Goal: Transaction & Acquisition: Book appointment/travel/reservation

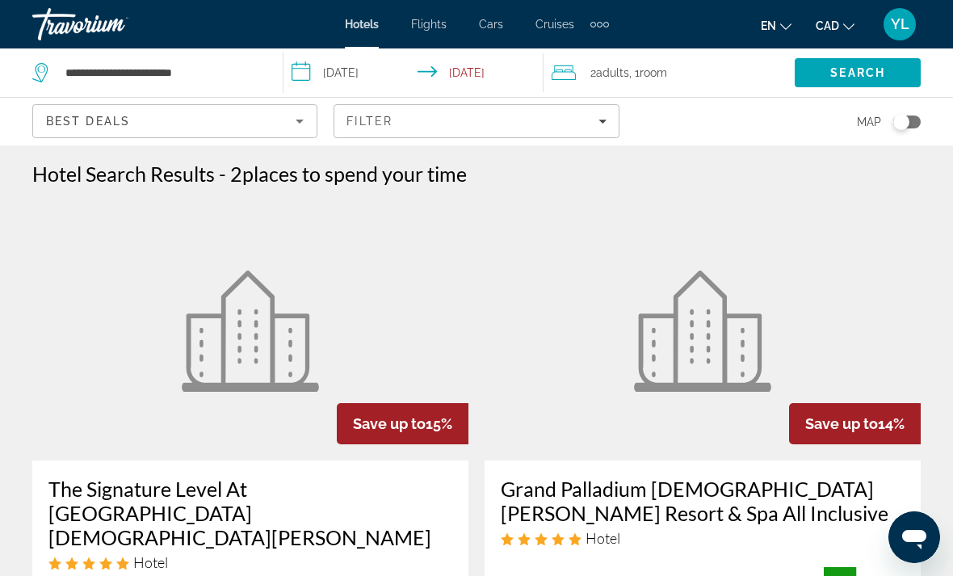
click at [826, 81] on span "Search" at bounding box center [858, 72] width 126 height 39
click at [823, 86] on span "Search" at bounding box center [858, 72] width 126 height 39
click at [249, 66] on input "**********" at bounding box center [161, 73] width 195 height 24
click at [725, 183] on div "Hotel Search Results - 2 places to spend your time" at bounding box center [476, 174] width 889 height 24
click at [843, 78] on span "Search" at bounding box center [857, 72] width 55 height 13
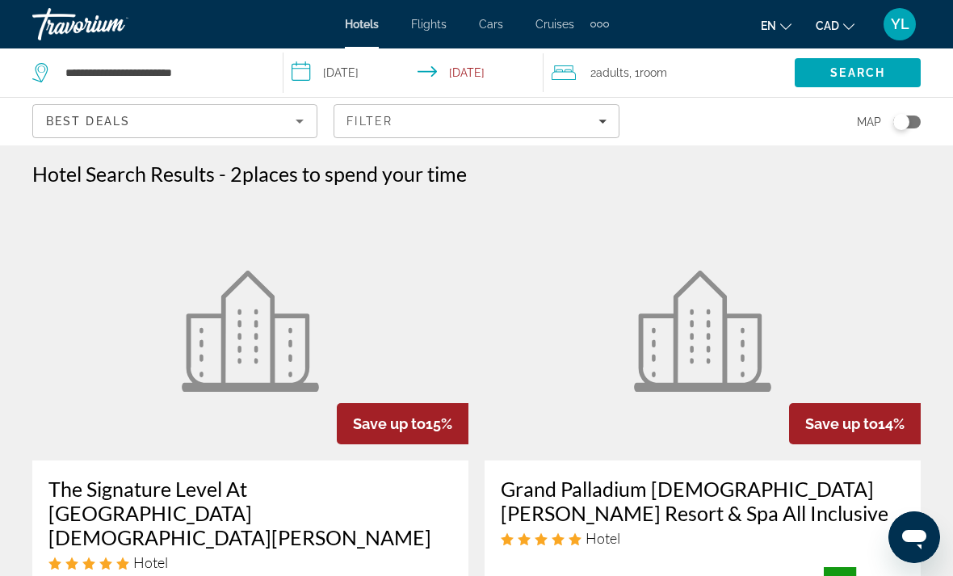
click at [508, 118] on div "Filter" at bounding box center [476, 121] width 259 height 13
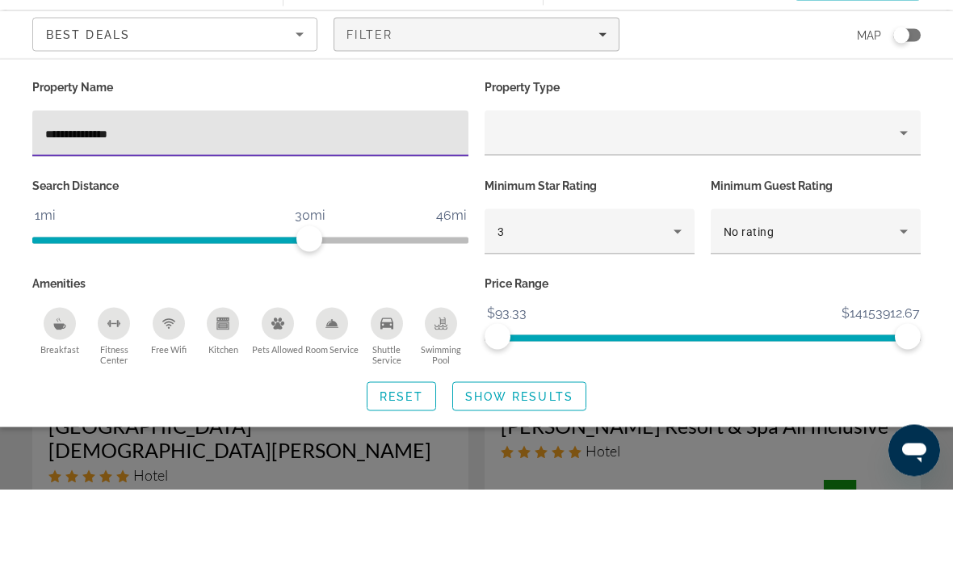
click at [445, 211] on input "**********" at bounding box center [250, 220] width 410 height 19
click at [890, 197] on div "Hotel Filters" at bounding box center [703, 219] width 410 height 45
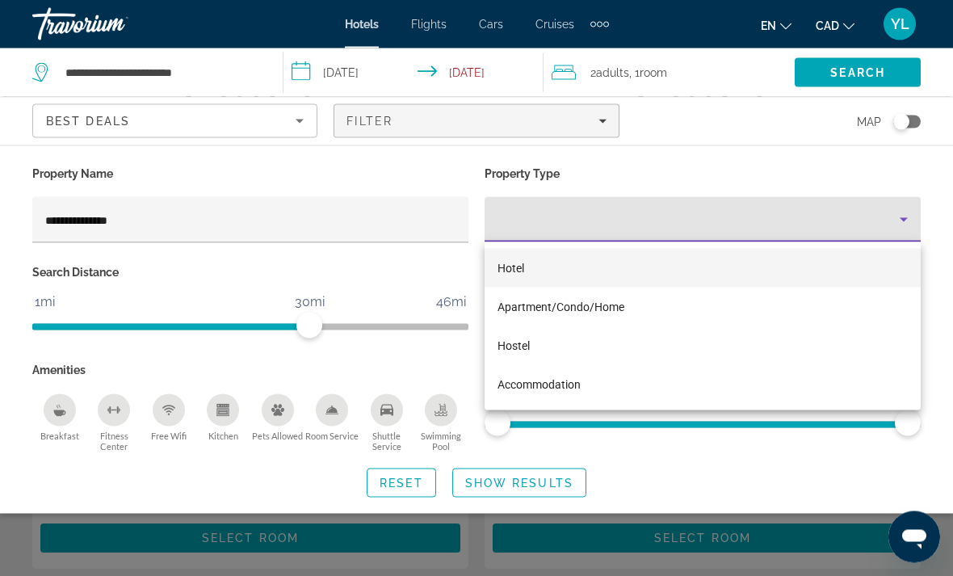
scroll to position [267, 0]
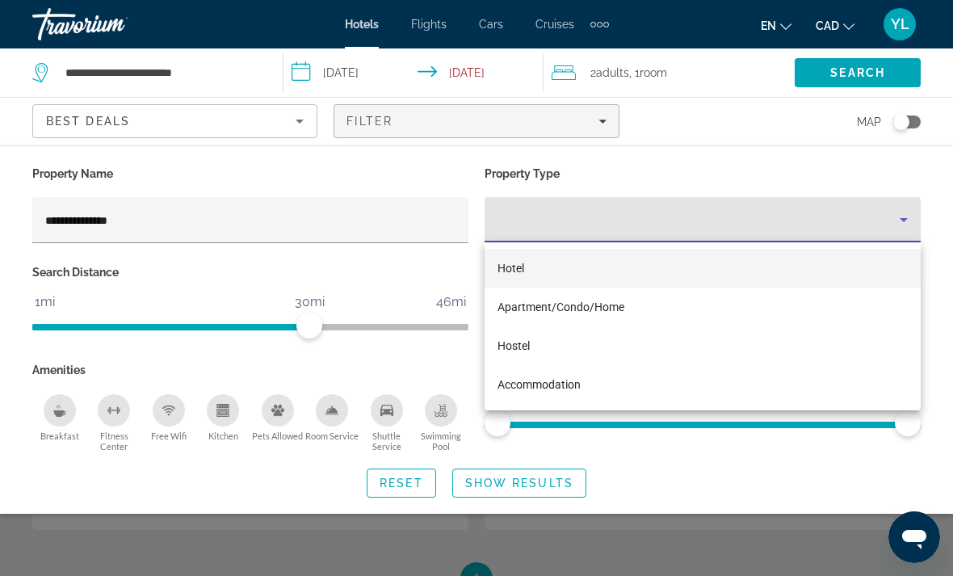
click at [558, 494] on div at bounding box center [476, 288] width 953 height 576
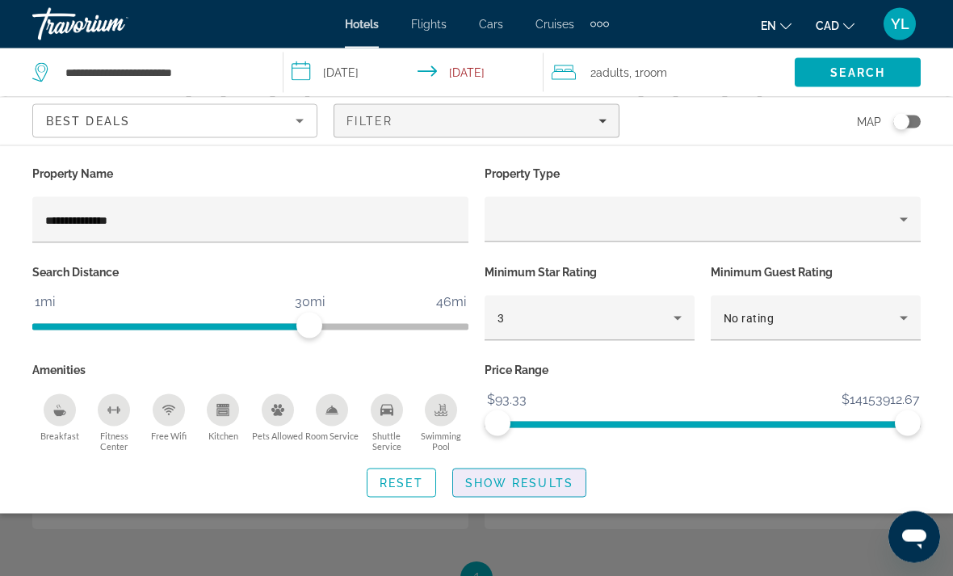
scroll to position [266, 0]
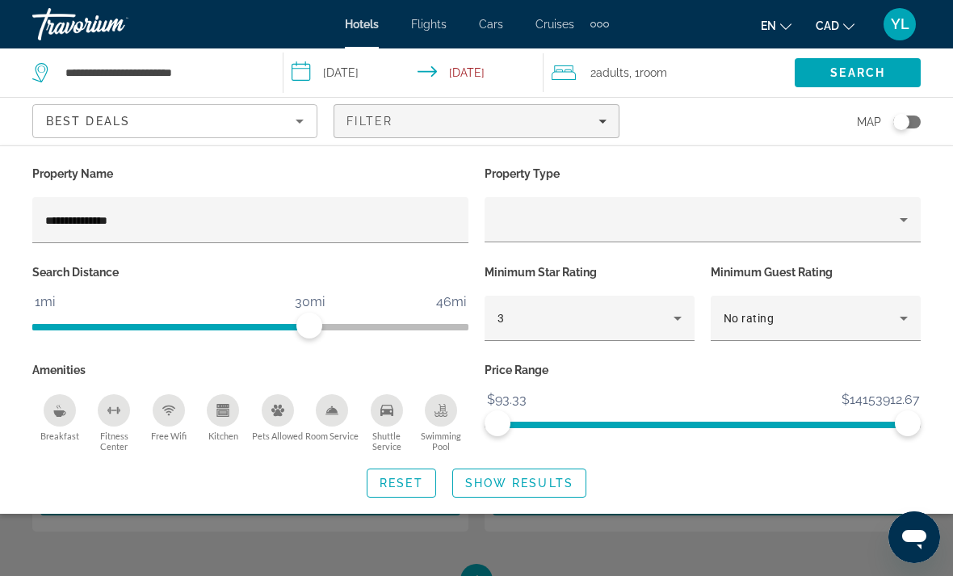
click at [541, 481] on span "Show Results" at bounding box center [519, 483] width 108 height 13
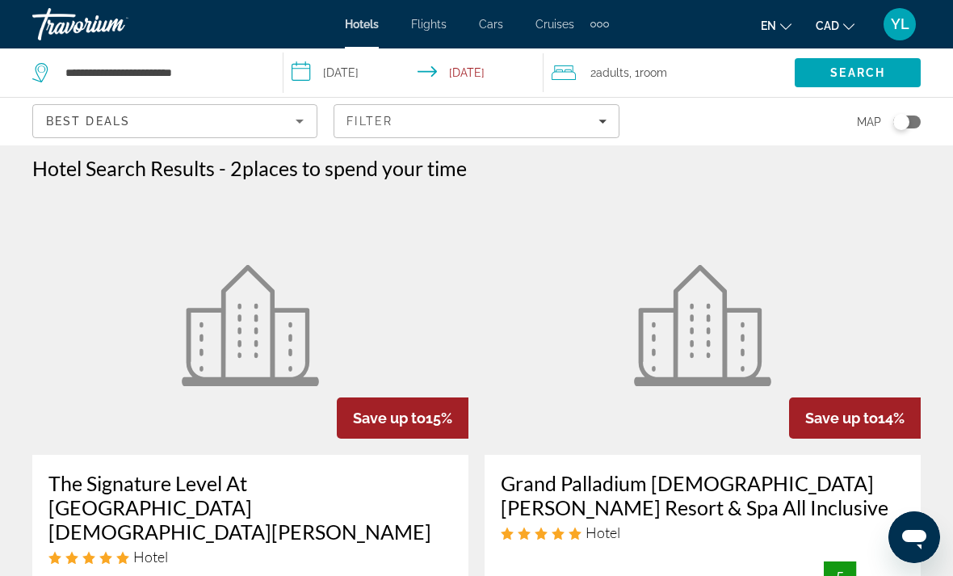
scroll to position [0, 0]
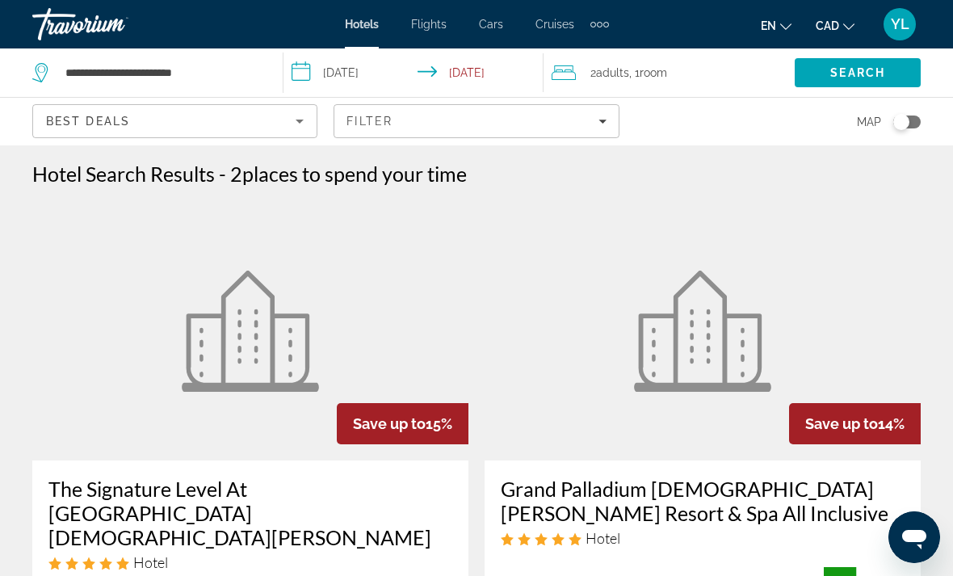
click at [907, 128] on div "Toggle map" at bounding box center [901, 122] width 16 height 16
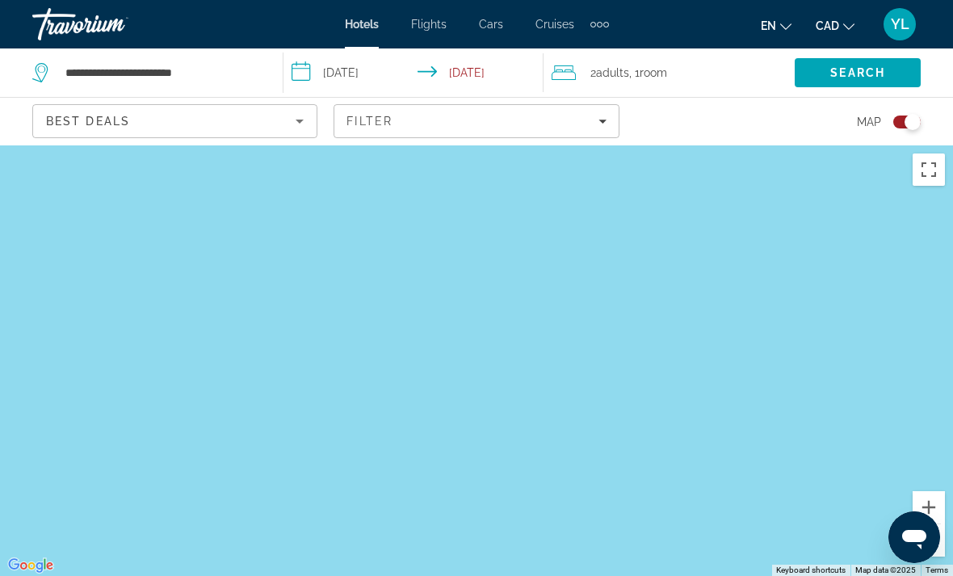
click at [586, 212] on div "Main content" at bounding box center [476, 360] width 953 height 431
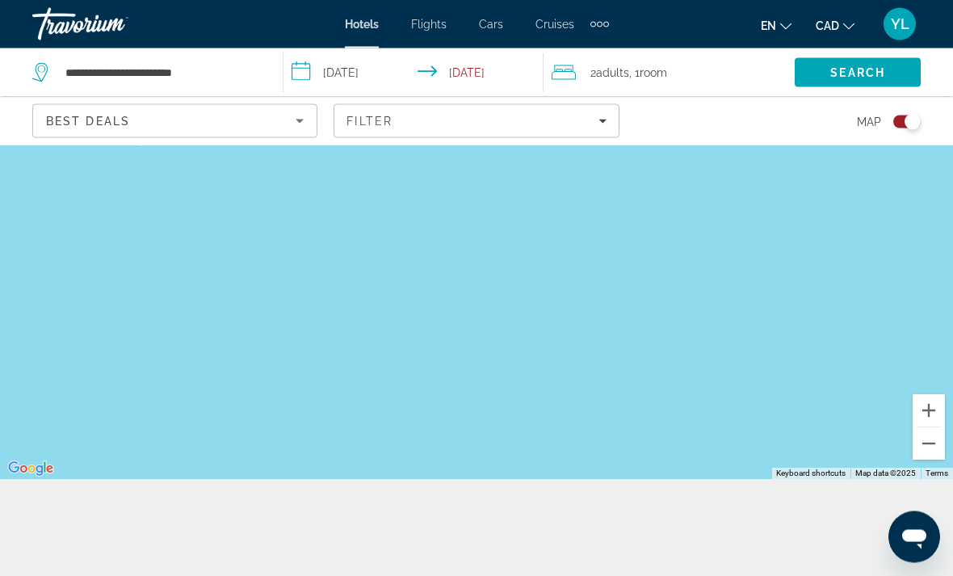
scroll to position [97, 0]
click at [904, 124] on div "Toggle map" at bounding box center [906, 122] width 27 height 13
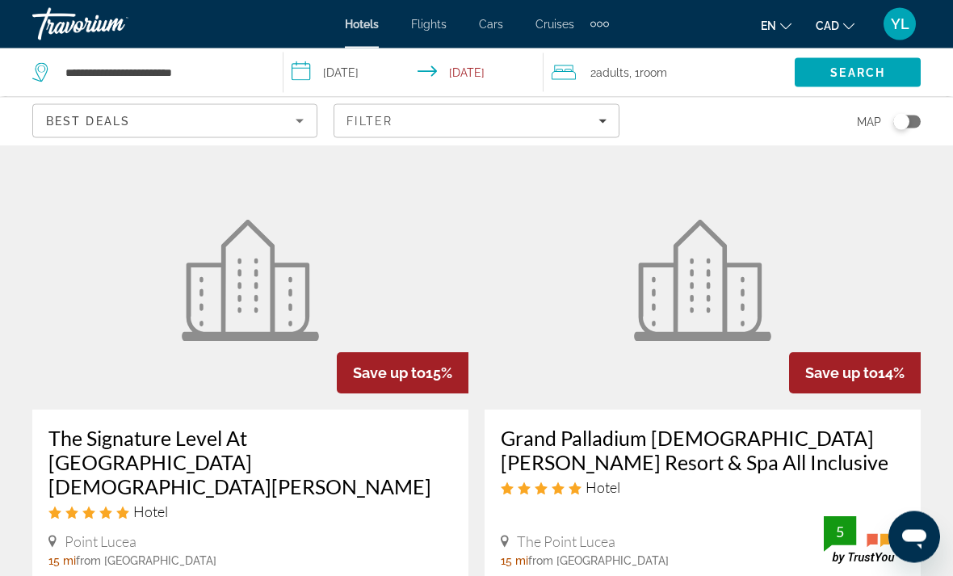
scroll to position [0, 0]
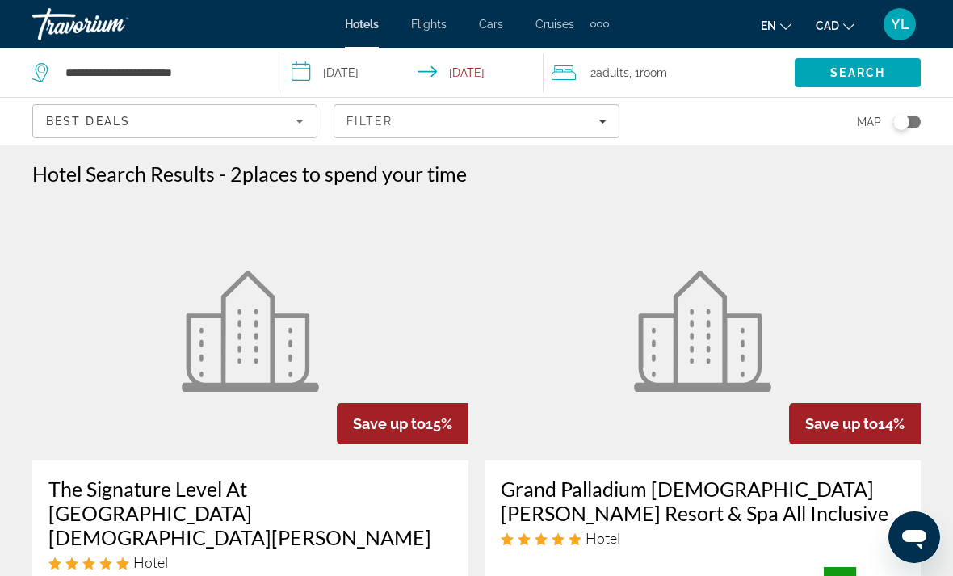
click at [502, 28] on span "Cars" at bounding box center [491, 24] width 24 height 13
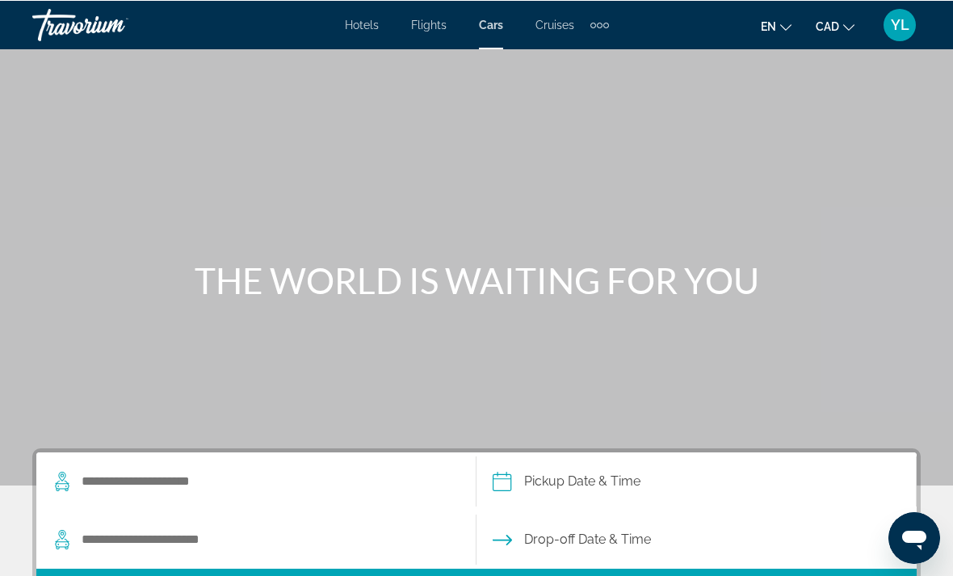
click at [607, 36] on div "Extra navigation items" at bounding box center [600, 24] width 19 height 24
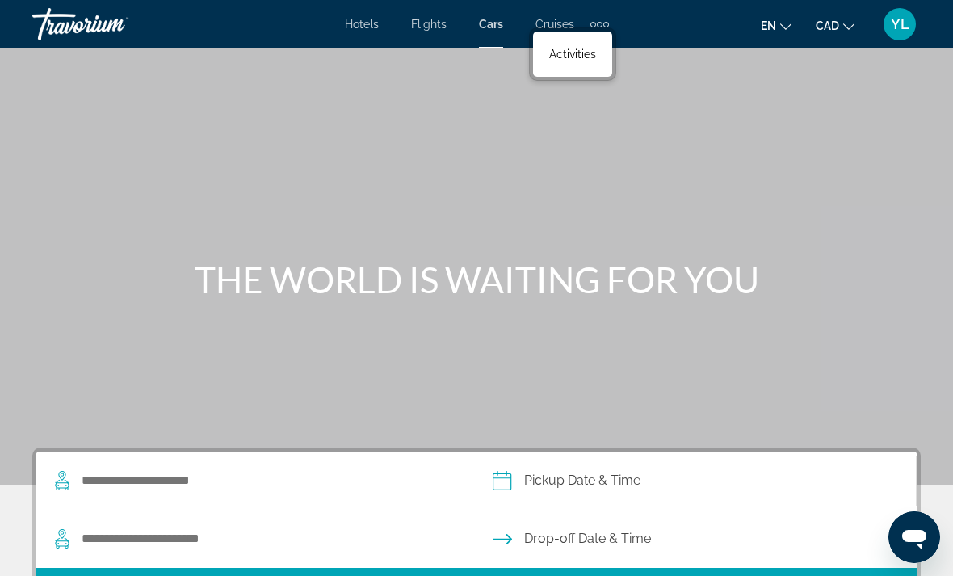
click at [599, 22] on div "Extra navigation items" at bounding box center [600, 25] width 6 height 6
click at [606, 33] on div "Hotels Flights Cars Cruises Activities" at bounding box center [572, 54] width 79 height 45
click at [656, 16] on div "en English Español Français Italiano Português русский CAD USD ($) MXN (Mex$) C…" at bounding box center [773, 24] width 296 height 34
click at [648, 57] on div "Main content" at bounding box center [476, 242] width 953 height 485
click at [607, 19] on div "Extra navigation items" at bounding box center [600, 24] width 19 height 24
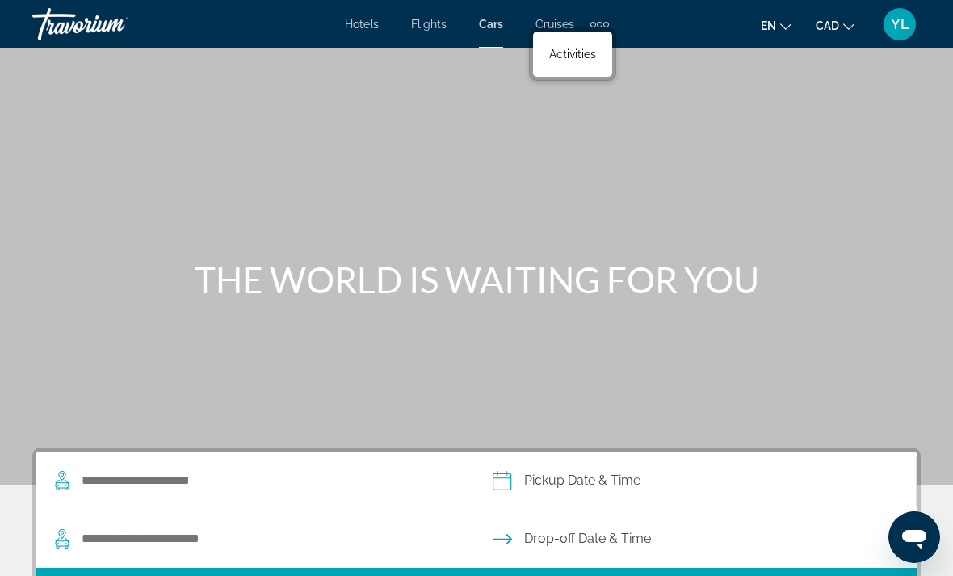
click at [645, 45] on mat-toolbar "Hotels Flights Cars Cruises Activities Hotels Flights Cars Cruises Activities e…" at bounding box center [476, 24] width 953 height 48
click at [603, 27] on div "Extra navigation items" at bounding box center [600, 24] width 19 height 24
click at [667, 56] on div "Main content" at bounding box center [476, 242] width 953 height 485
click at [605, 32] on div "Extra navigation items" at bounding box center [600, 24] width 19 height 24
click at [598, 69] on link "Activities" at bounding box center [572, 54] width 63 height 29
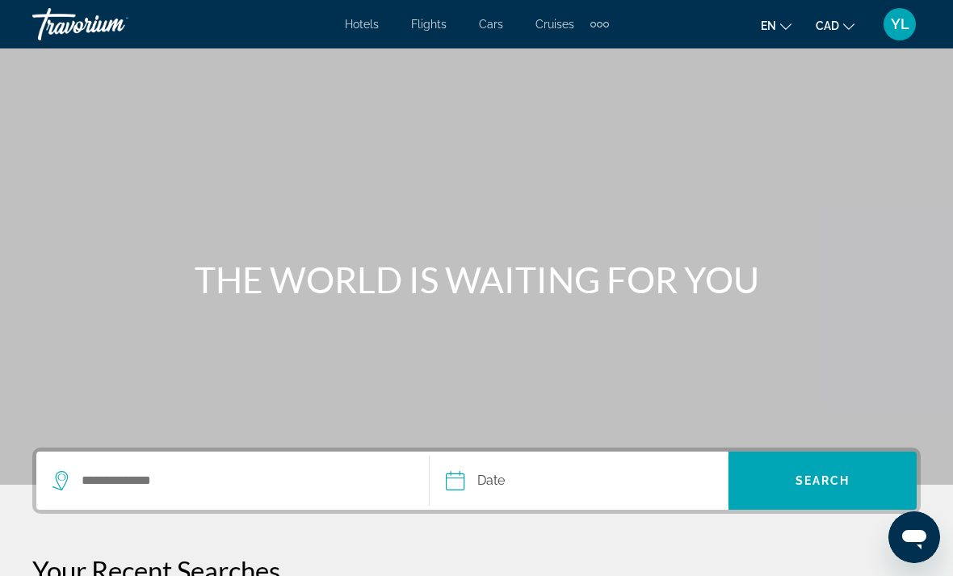
click at [939, 139] on div "Main content" at bounding box center [476, 242] width 953 height 485
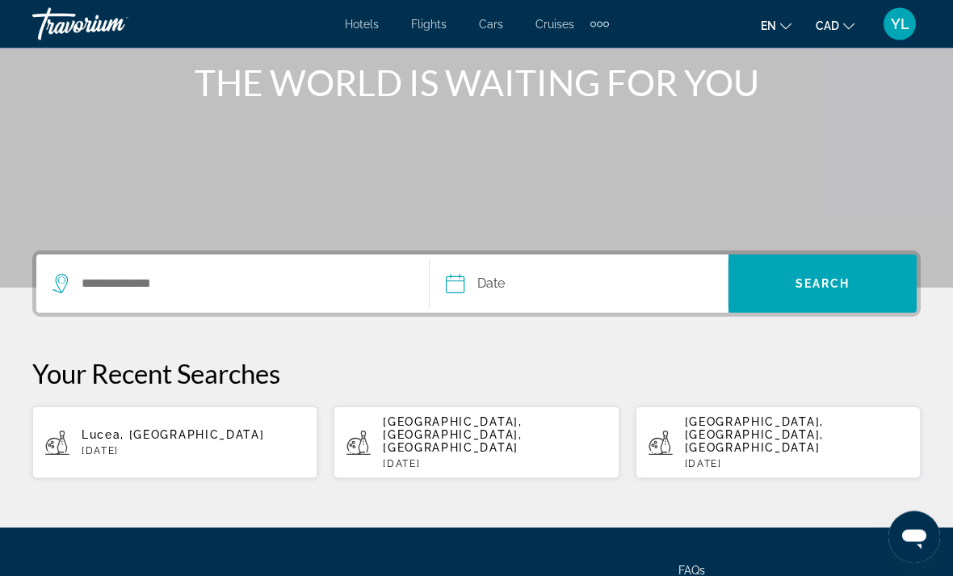
scroll to position [197, 0]
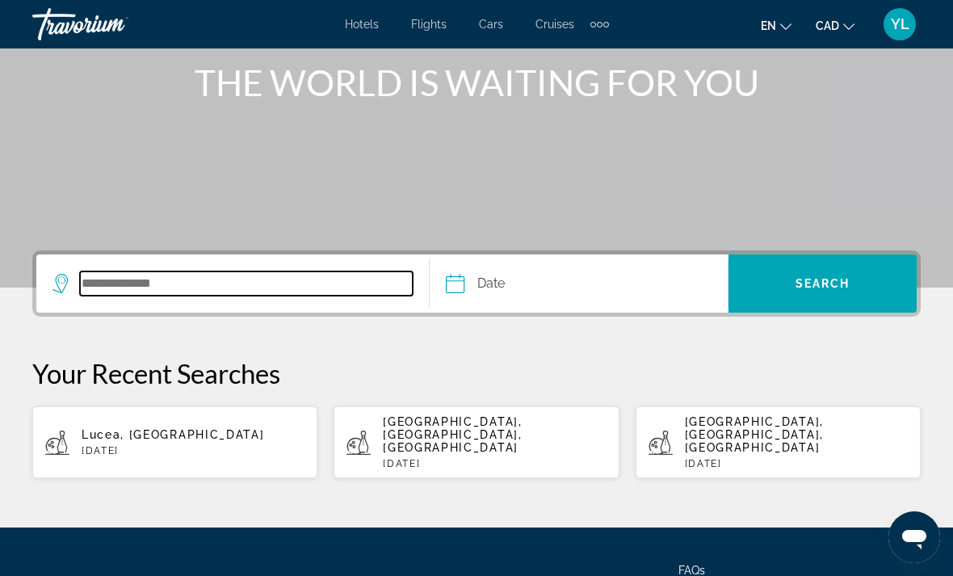
click at [289, 294] on input "Search destination" at bounding box center [246, 283] width 333 height 24
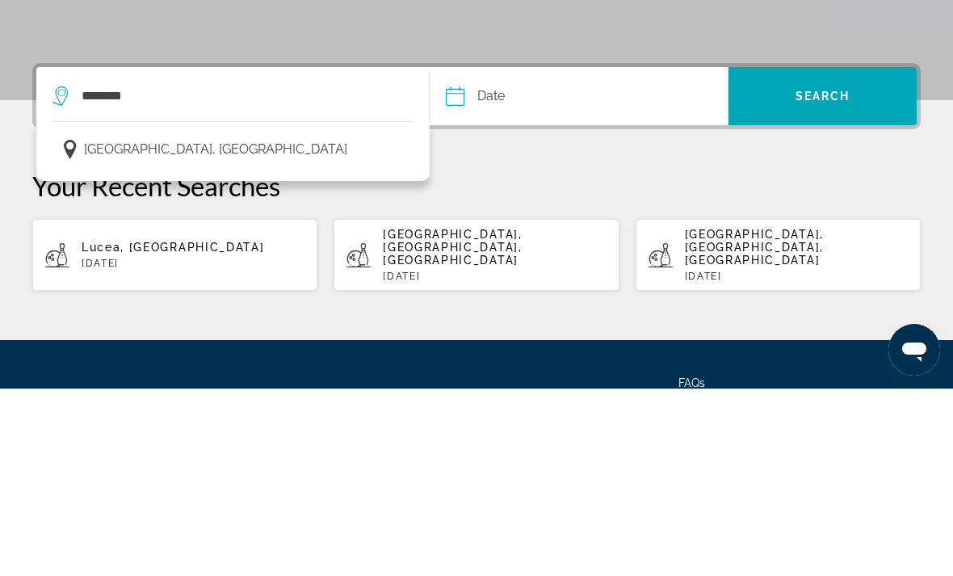
click at [280, 322] on button "[GEOGRAPHIC_DATA], [GEOGRAPHIC_DATA]" at bounding box center [233, 337] width 361 height 31
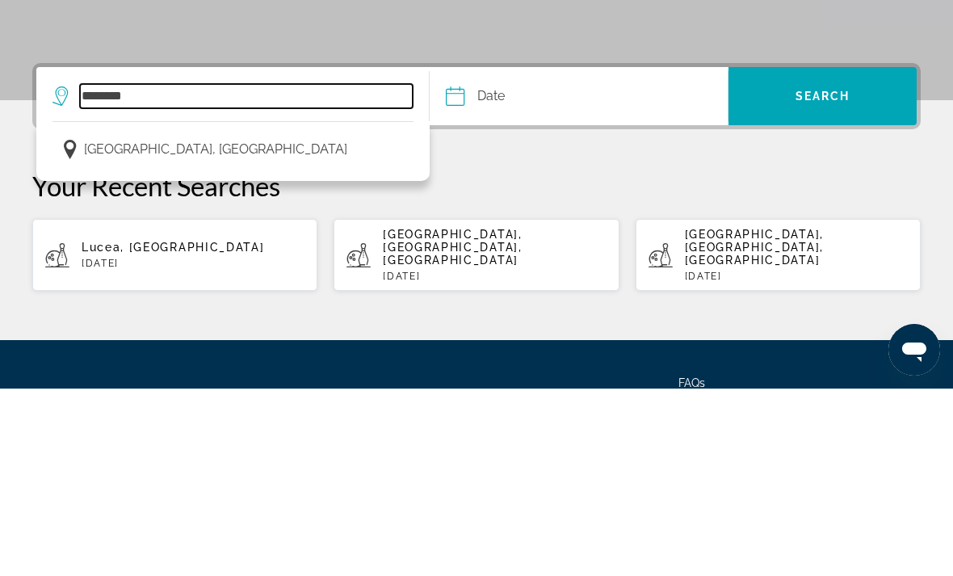
type input "**********"
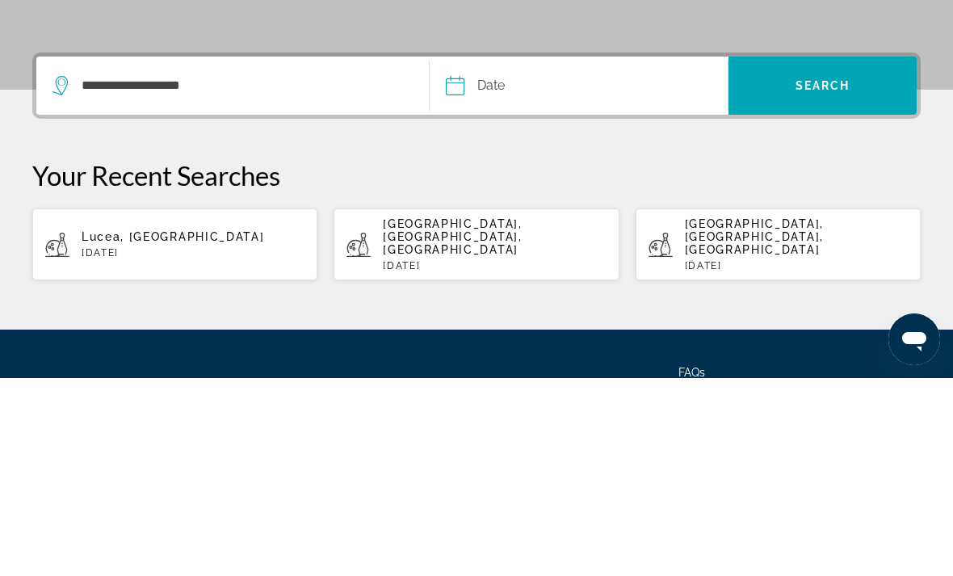
click at [590, 254] on input "Date" at bounding box center [516, 285] width 148 height 63
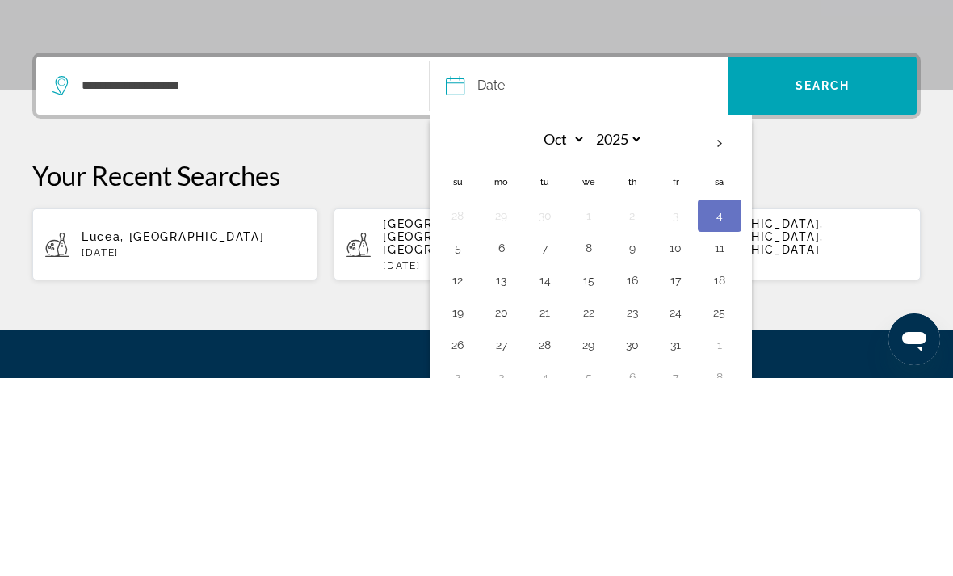
scroll to position [267, 0]
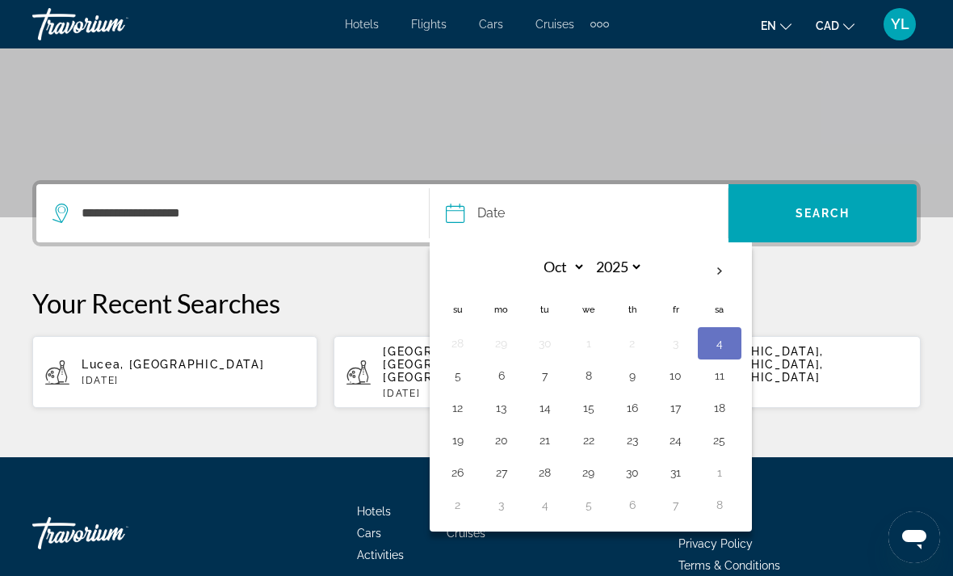
click at [725, 281] on th "Next month" at bounding box center [720, 272] width 44 height 36
select select "**"
click at [506, 477] on button "24" at bounding box center [502, 472] width 26 height 23
type input "**********"
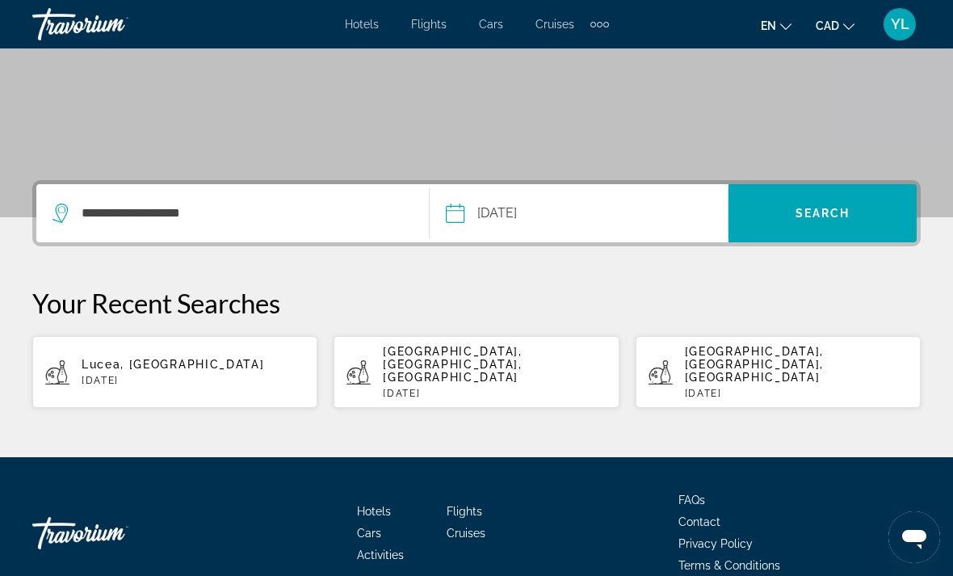
click at [822, 220] on span "Search" at bounding box center [823, 213] width 55 height 13
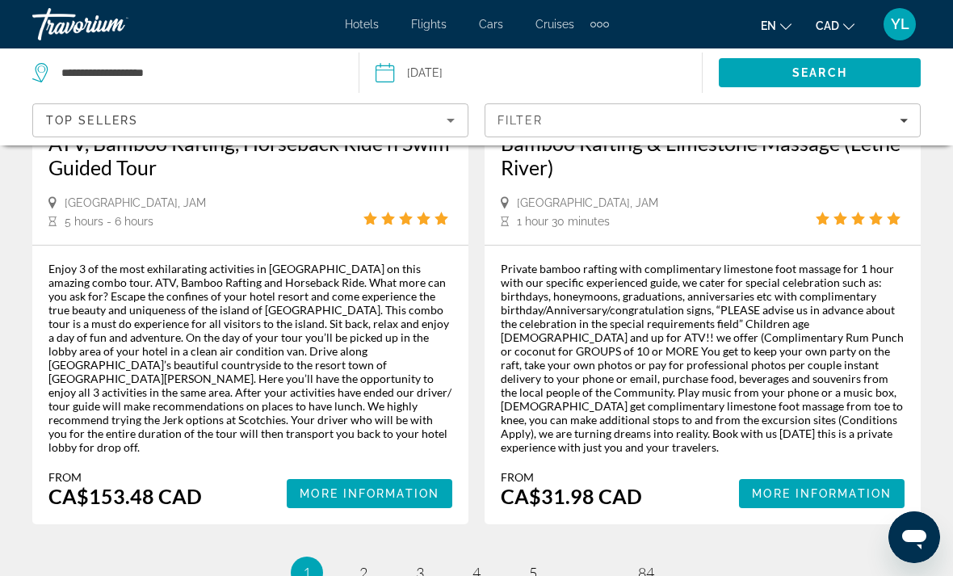
scroll to position [3765, 0]
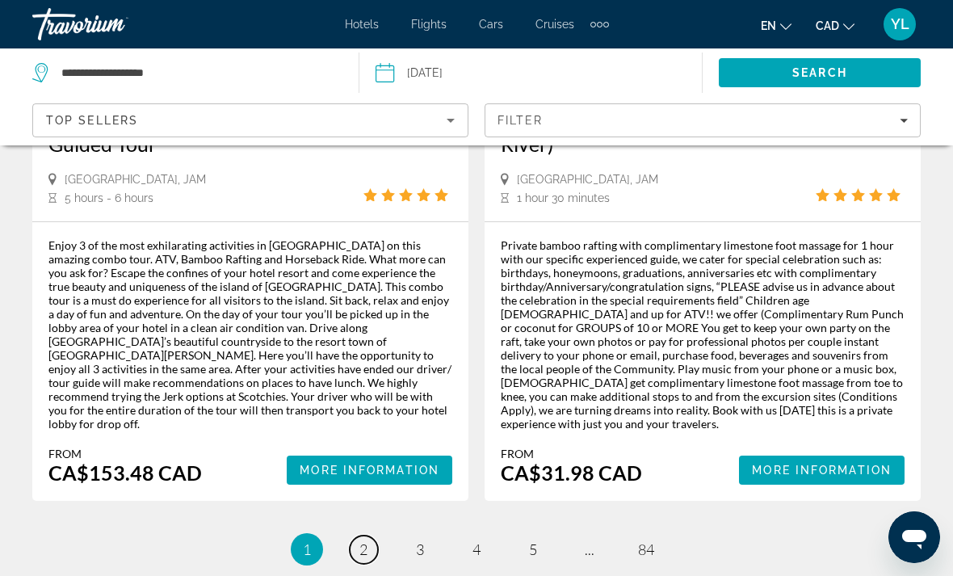
click at [367, 540] on span "2" at bounding box center [363, 549] width 8 height 18
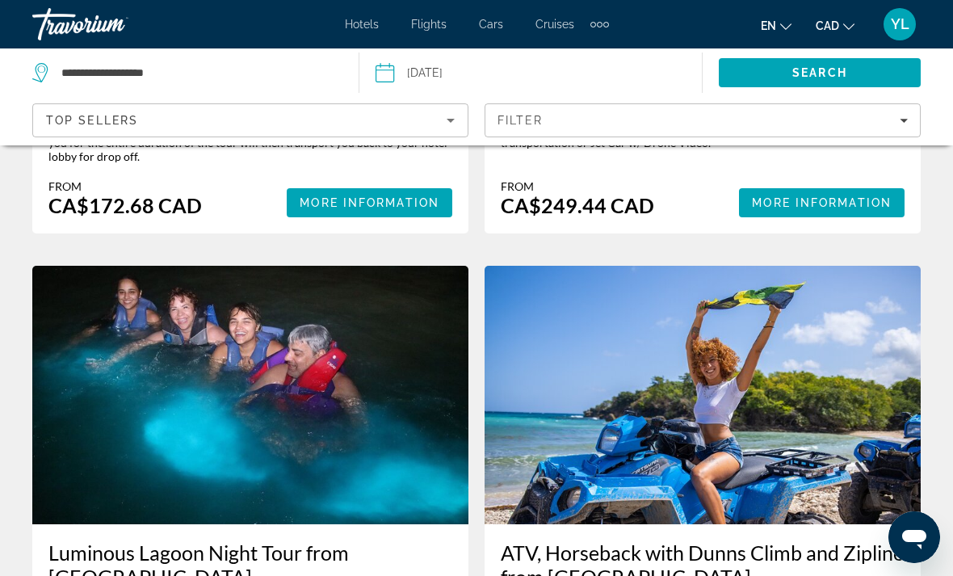
scroll to position [3259, 0]
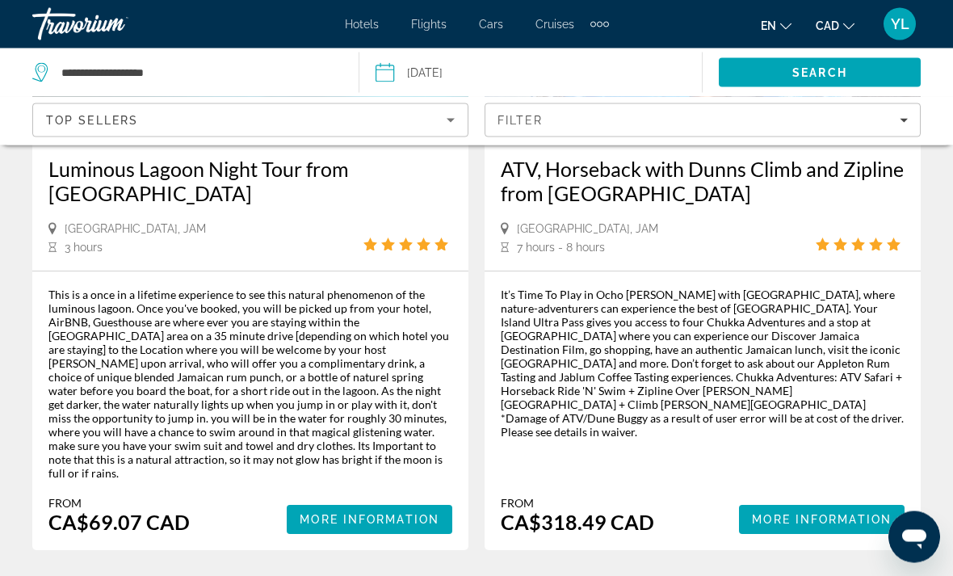
click at [411, 514] on span "More Information" at bounding box center [370, 520] width 140 height 13
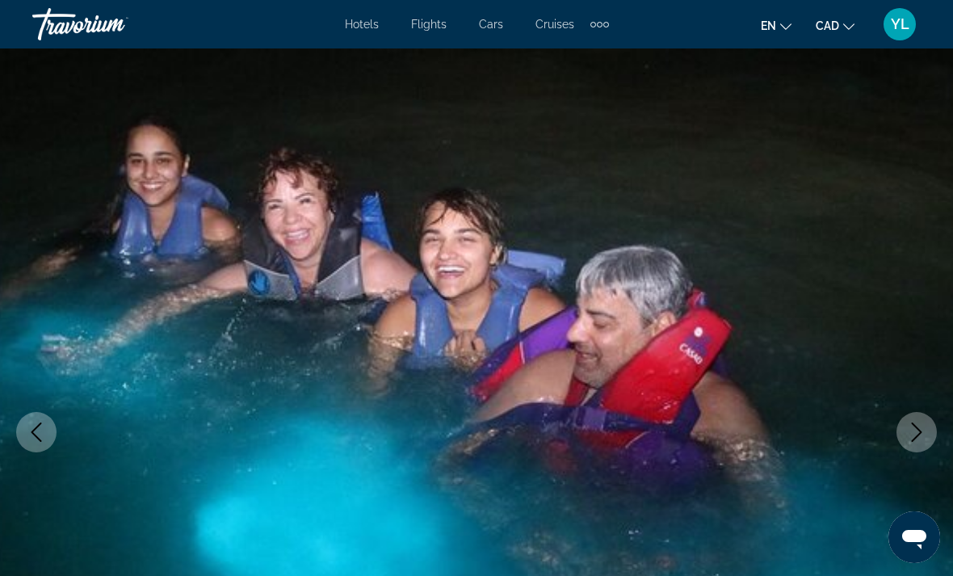
click at [906, 422] on button "Next image" at bounding box center [917, 432] width 40 height 40
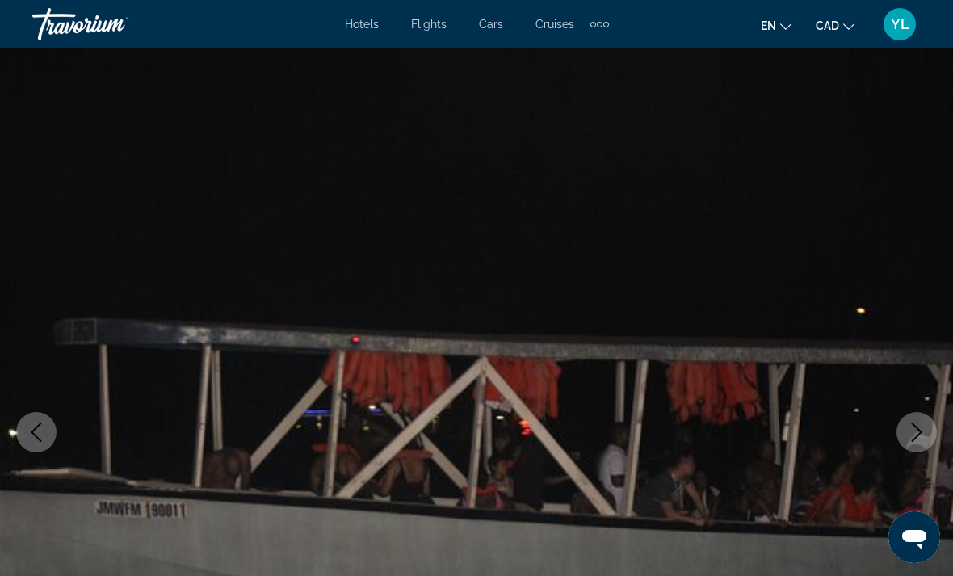
click at [906, 428] on button "Next image" at bounding box center [917, 432] width 40 height 40
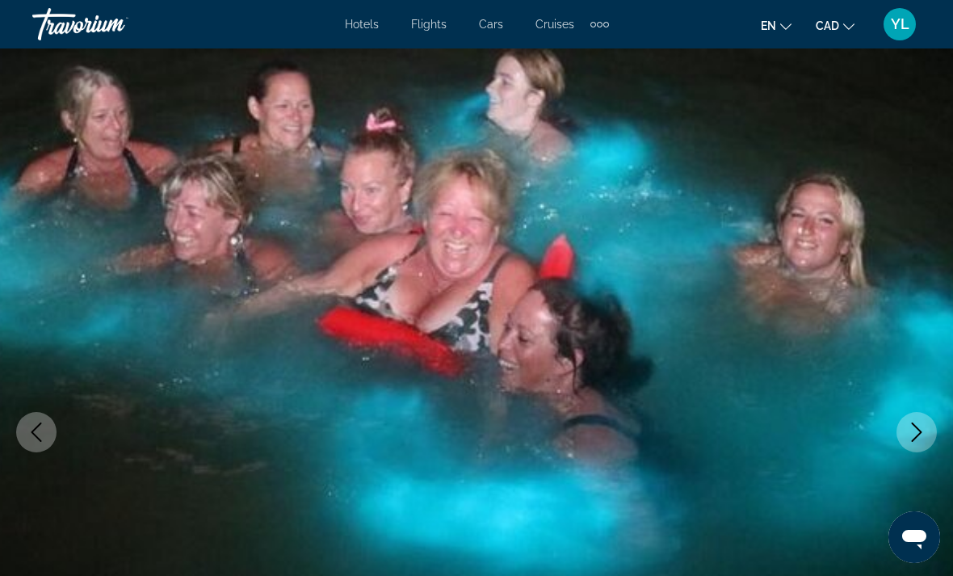
click at [907, 424] on icon "Next image" at bounding box center [916, 431] width 19 height 19
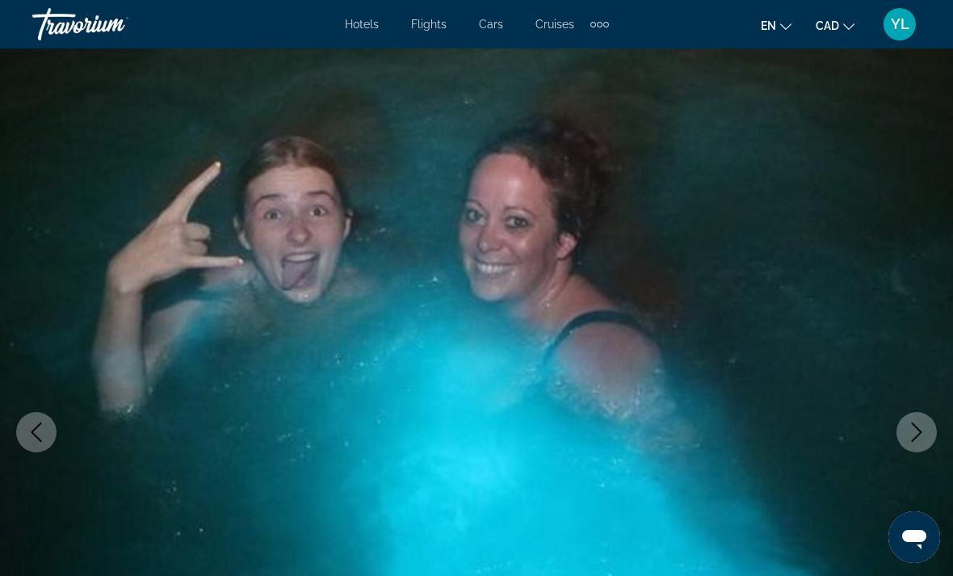
click at [882, 435] on img "Main content" at bounding box center [476, 431] width 953 height 767
click at [909, 432] on icon "Next image" at bounding box center [916, 431] width 19 height 19
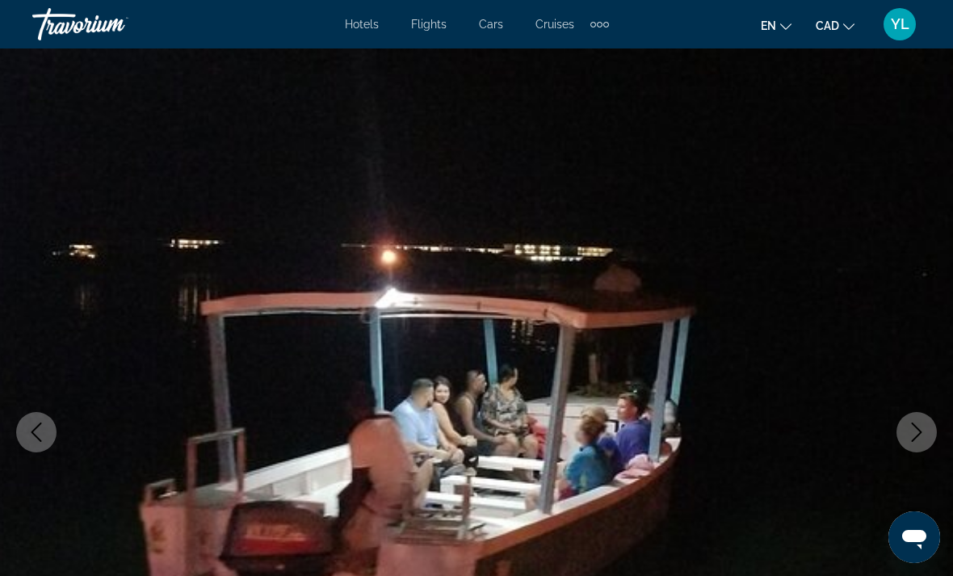
click at [899, 424] on button "Next image" at bounding box center [917, 432] width 40 height 40
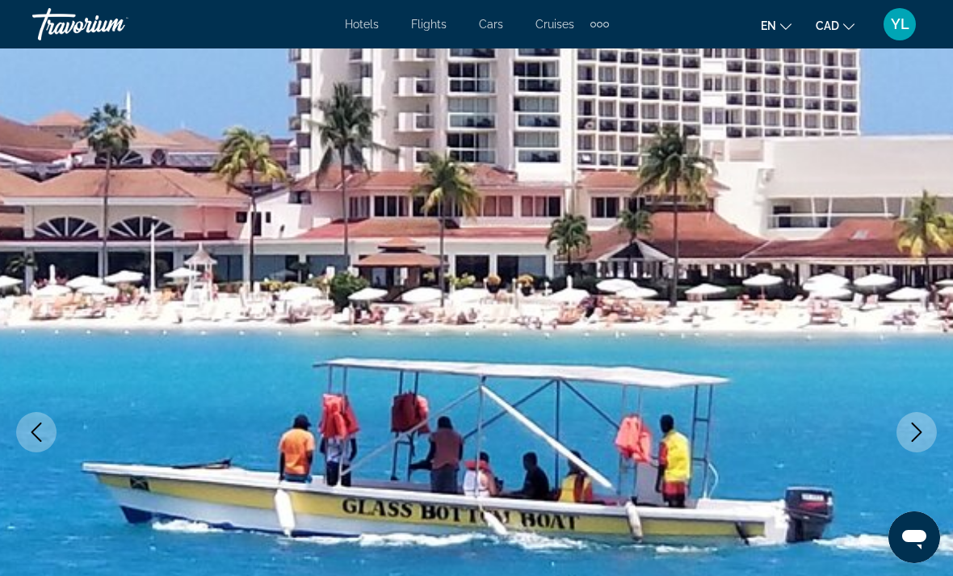
click at [909, 416] on button "Next image" at bounding box center [917, 432] width 40 height 40
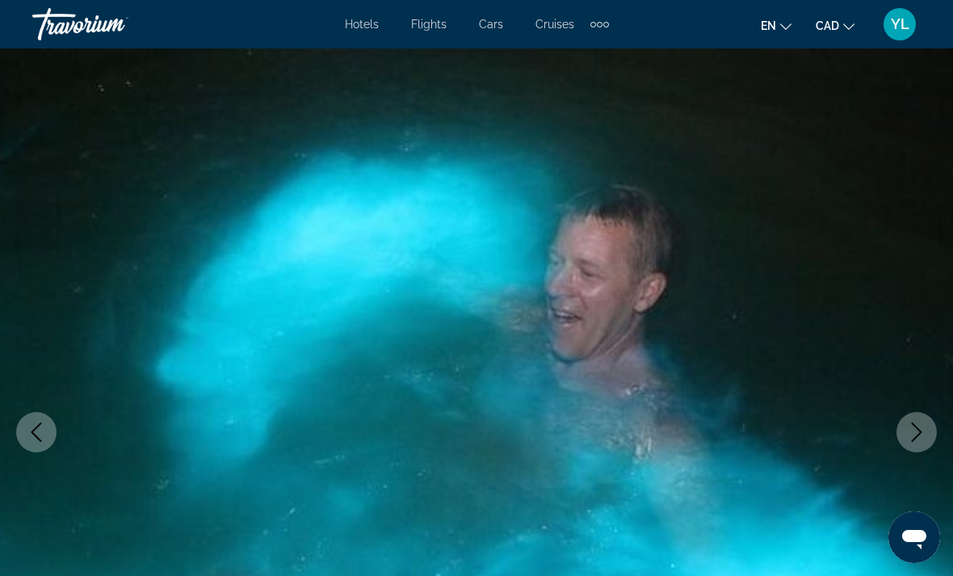
click at [902, 430] on button "Next image" at bounding box center [917, 432] width 40 height 40
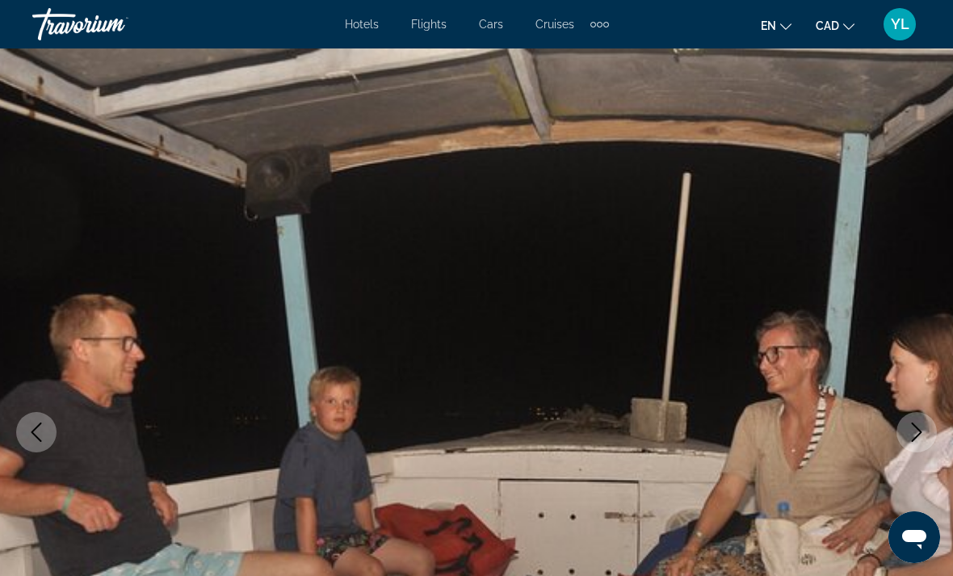
click at [864, 353] on img "Main content" at bounding box center [476, 431] width 953 height 767
click at [897, 326] on img "Main content" at bounding box center [476, 431] width 953 height 767
click at [35, 425] on icon "Previous image" at bounding box center [36, 431] width 19 height 19
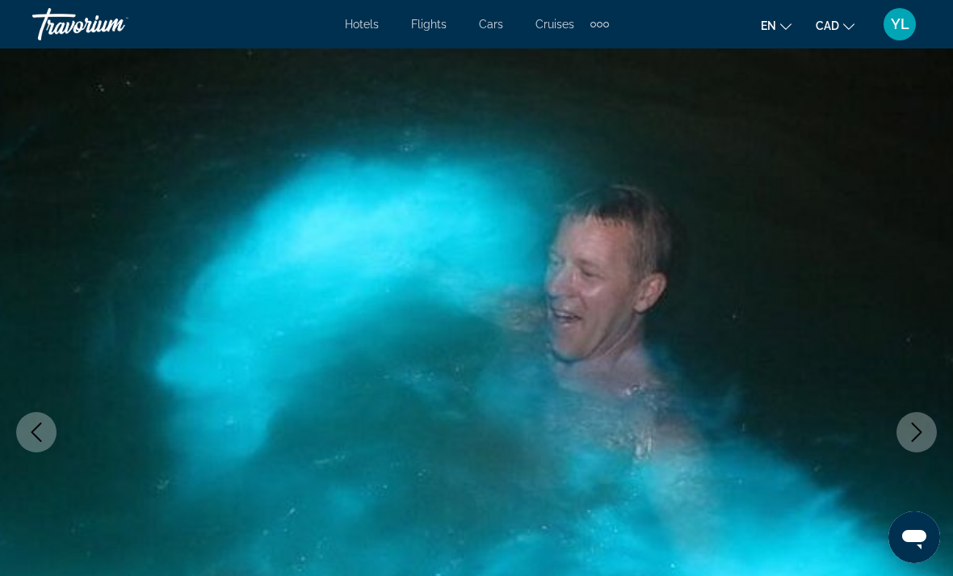
click at [42, 421] on button "Previous image" at bounding box center [36, 432] width 40 height 40
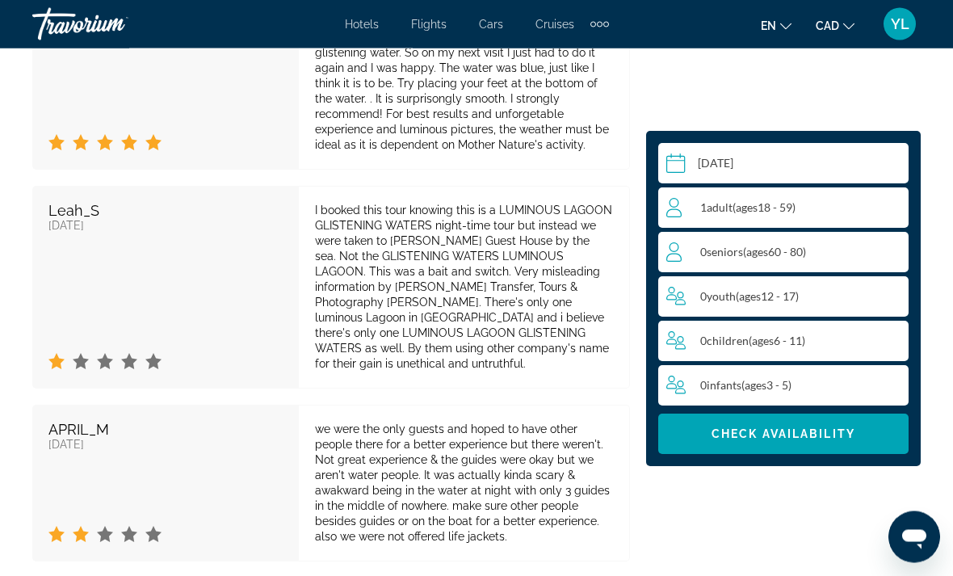
scroll to position [4083, 0]
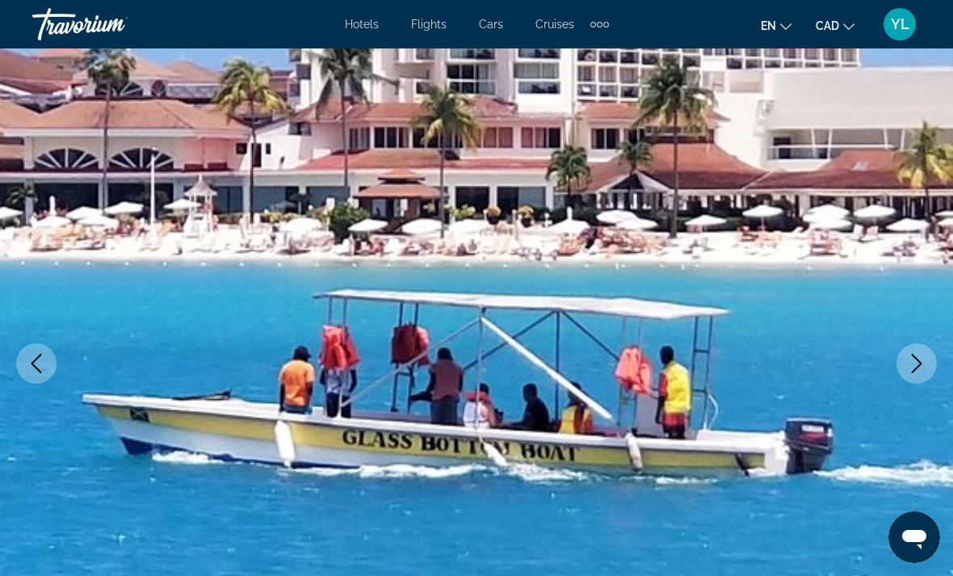
scroll to position [0, 0]
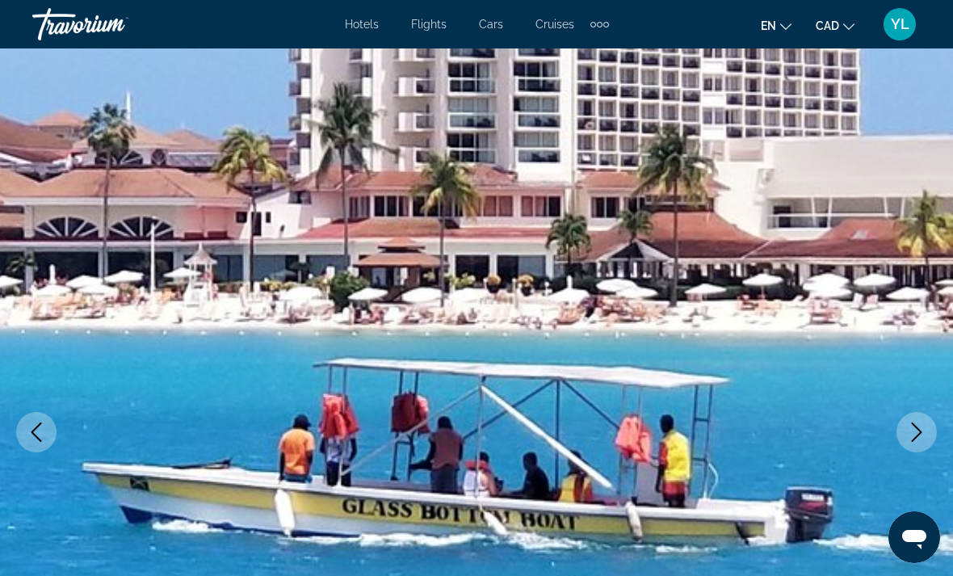
click at [41, 435] on icon "Previous image" at bounding box center [36, 431] width 19 height 19
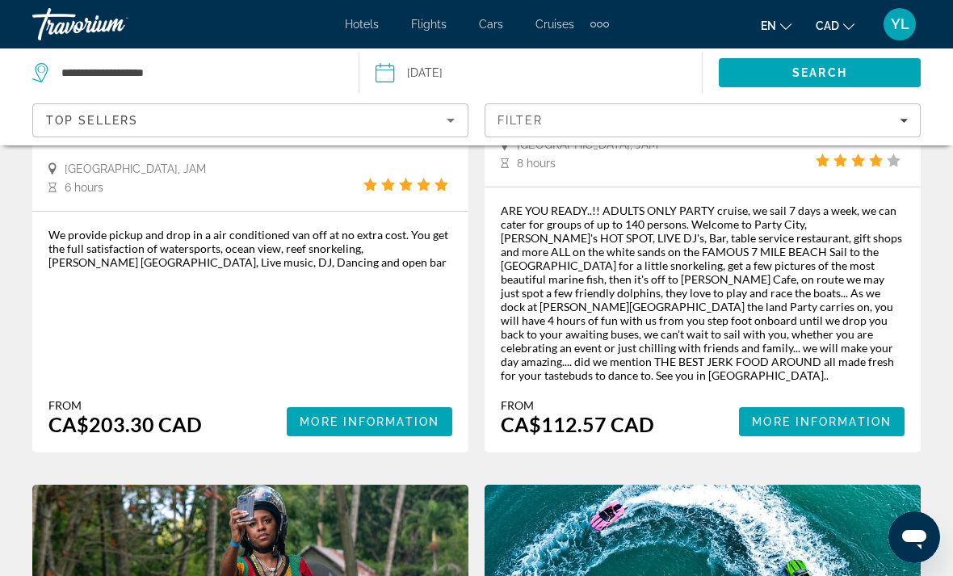
scroll to position [2337, 0]
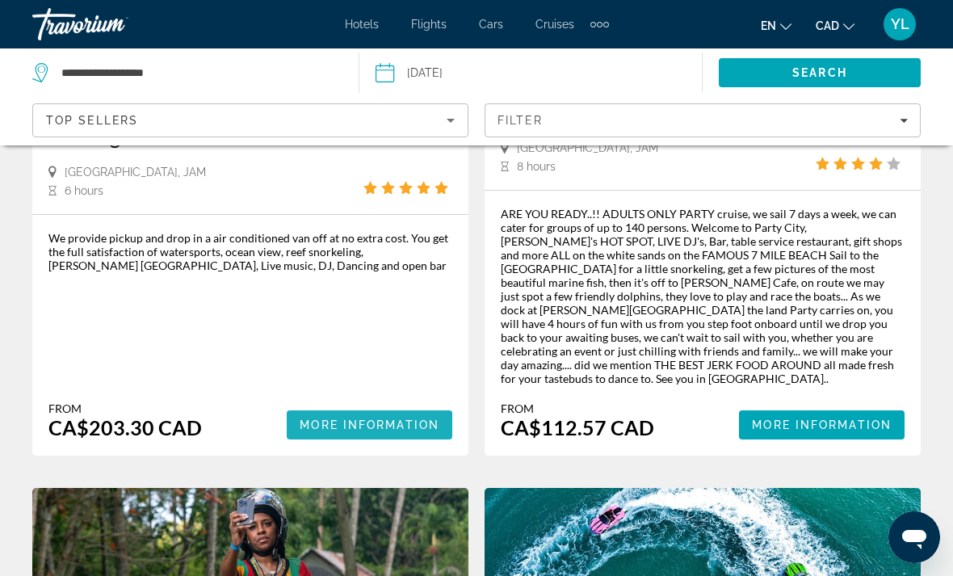
click at [413, 406] on span "Main content" at bounding box center [370, 425] width 166 height 39
